Goal: Task Accomplishment & Management: Use online tool/utility

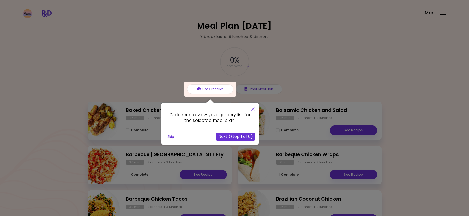
click at [252, 109] on icon "Close" at bounding box center [253, 109] width 4 height 4
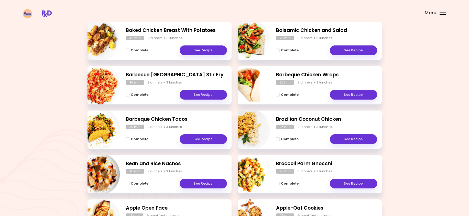
scroll to position [174, 0]
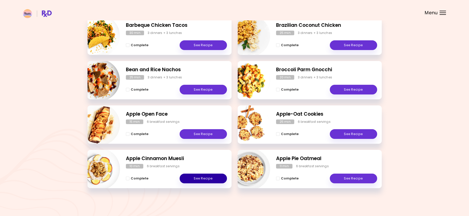
click at [205, 180] on link "See Recipe" at bounding box center [203, 179] width 47 height 10
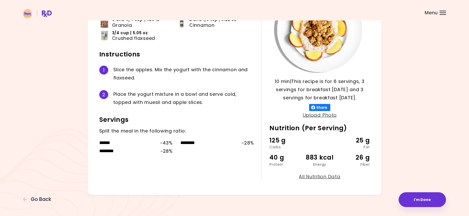
scroll to position [65, 0]
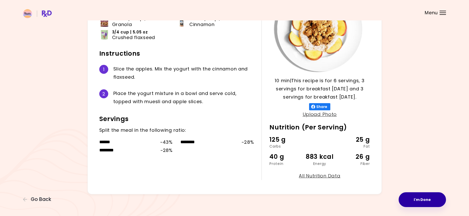
click at [411, 197] on button "I'm Done" at bounding box center [422, 200] width 47 height 15
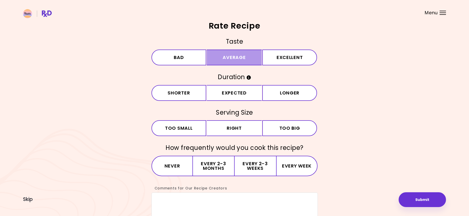
click at [253, 59] on button "Average" at bounding box center [234, 58] width 55 height 16
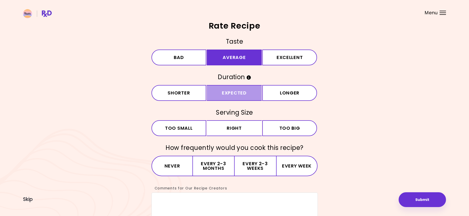
click at [247, 90] on button "Expected" at bounding box center [234, 93] width 55 height 16
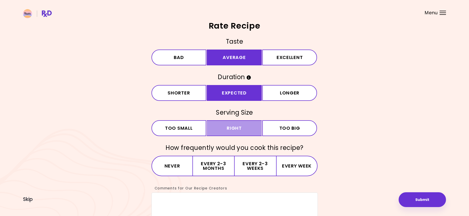
click at [246, 129] on button "Right" at bounding box center [234, 129] width 55 height 16
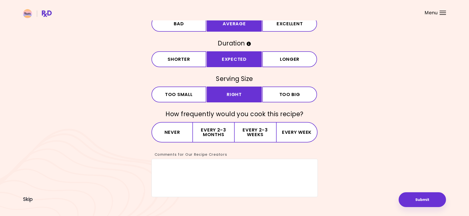
scroll to position [37, 0]
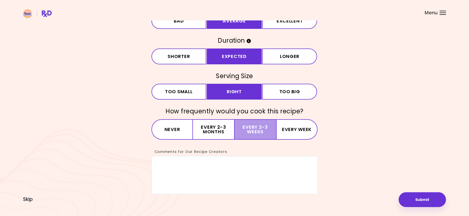
click at [256, 124] on button "Every 2-3 weeks" at bounding box center [255, 130] width 41 height 20
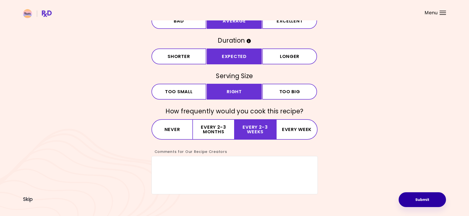
click at [420, 195] on button "Submit" at bounding box center [422, 200] width 47 height 15
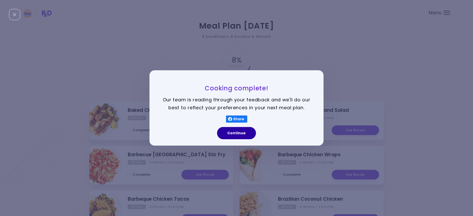
click at [251, 133] on button "Continue" at bounding box center [236, 133] width 39 height 12
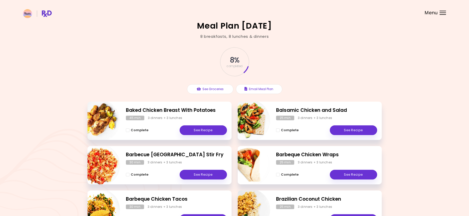
click at [442, 12] on div "Menu" at bounding box center [443, 13] width 6 height 4
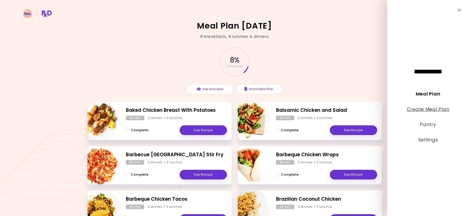
click at [431, 110] on link "Create Meal Plan" at bounding box center [428, 109] width 43 height 6
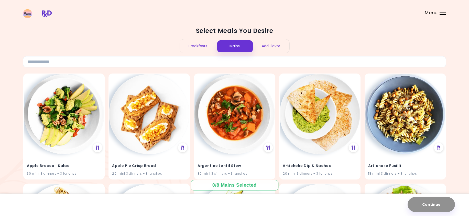
click at [59, 55] on div "Select Meals You Desire Breakfasts Mains Add Flavor" at bounding box center [234, 47] width 423 height 41
click at [58, 60] on input at bounding box center [234, 61] width 423 height 11
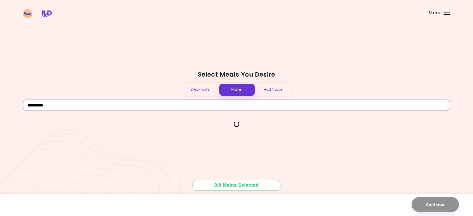
type input "**********"
click at [199, 92] on div "Breakfasts" at bounding box center [200, 90] width 37 height 14
